Goal: Task Accomplishment & Management: Manage account settings

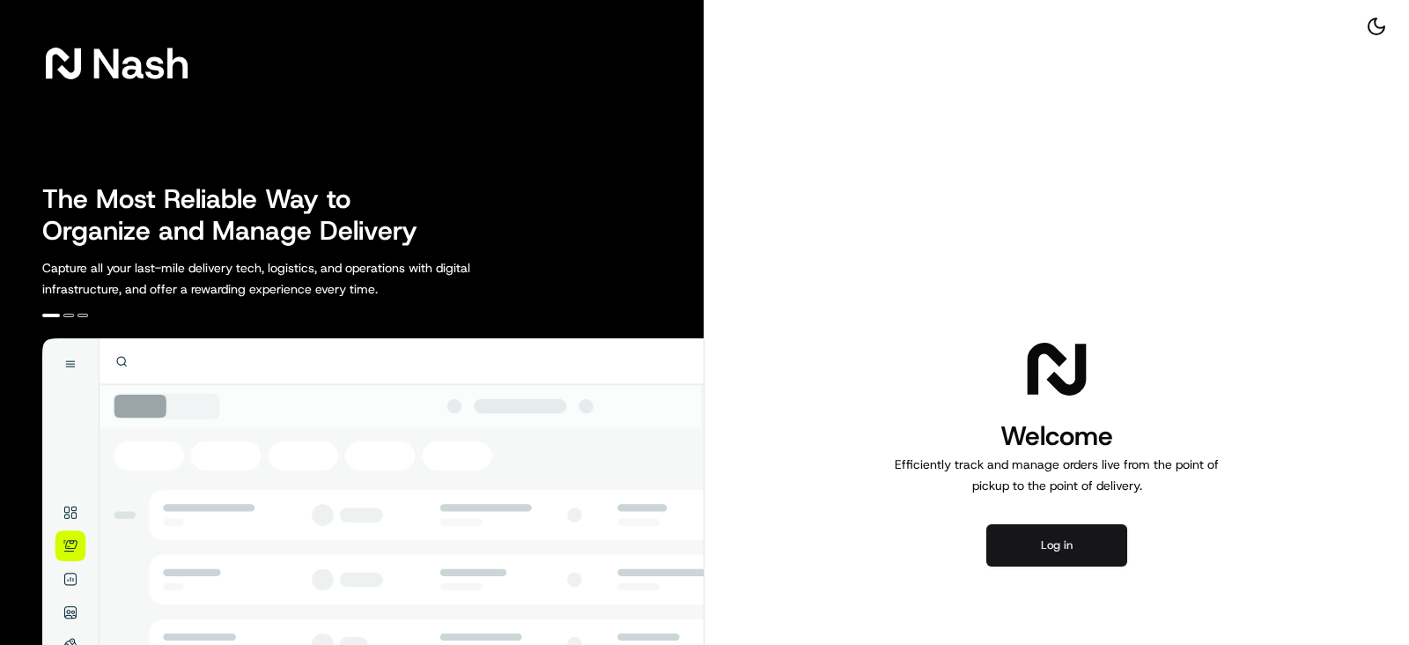
click at [1070, 542] on button "Log in" at bounding box center [1057, 545] width 141 height 42
